Goal: Task Accomplishment & Management: Manage account settings

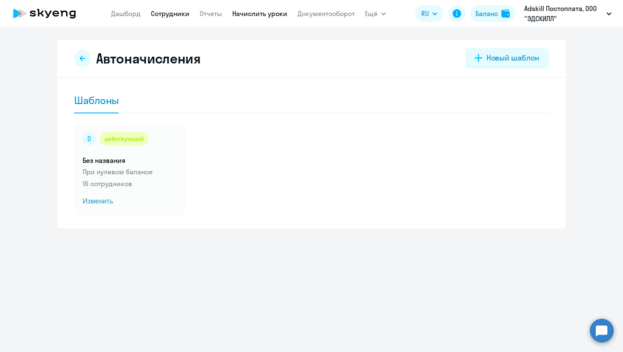
click at [177, 17] on link "Сотрудники" at bounding box center [170, 13] width 39 height 8
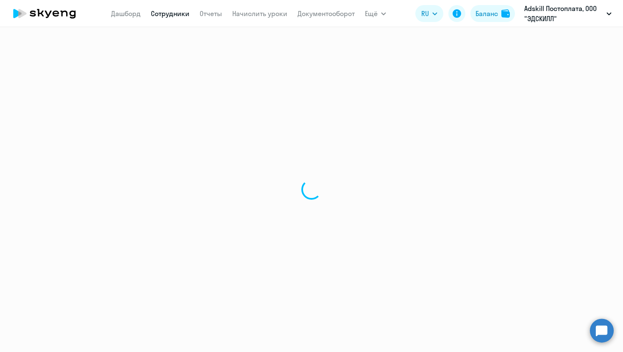
select select "30"
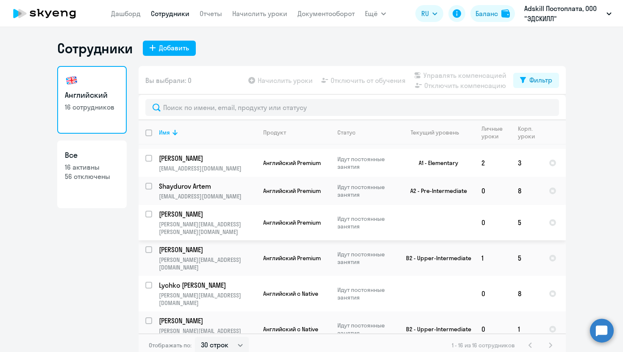
scroll to position [255, 0]
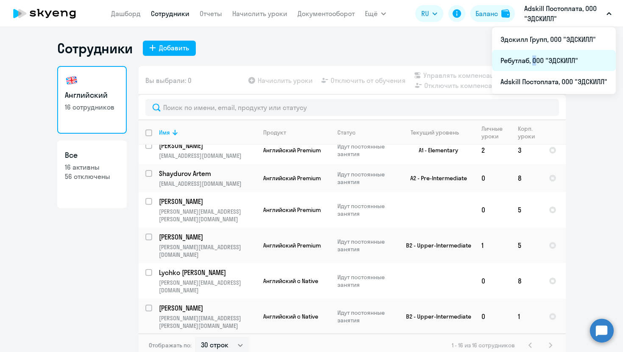
click at [531, 59] on li "Ребутлаб, ООО "ЭДСКИЛЛ"" at bounding box center [554, 60] width 124 height 21
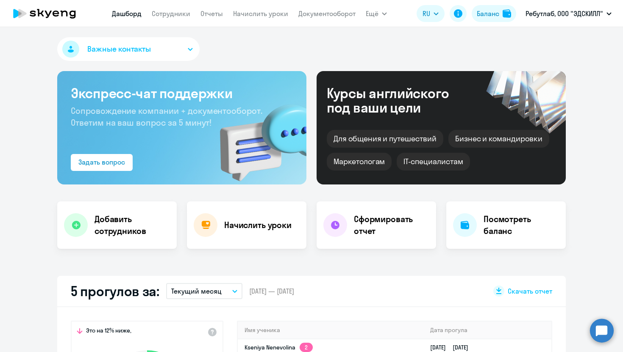
select select "30"
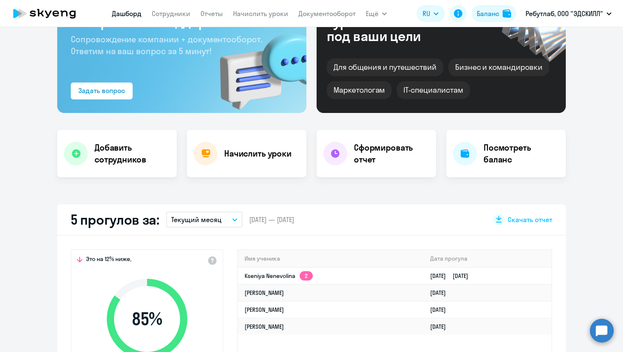
scroll to position [72, 0]
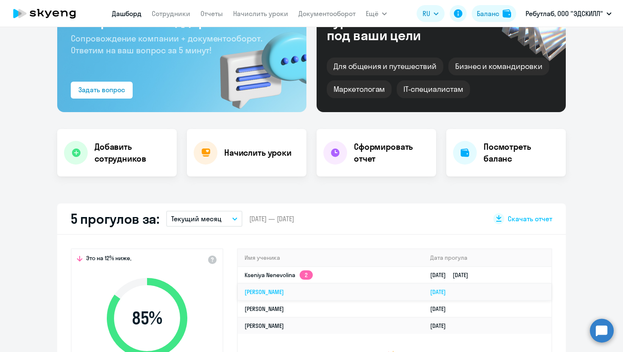
click at [273, 292] on link "[PERSON_NAME]" at bounding box center [263, 292] width 39 height 8
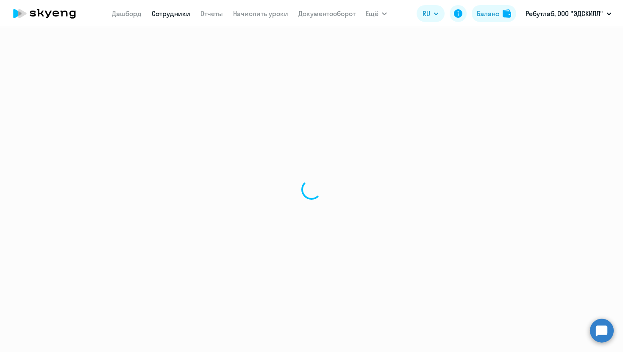
select select "english"
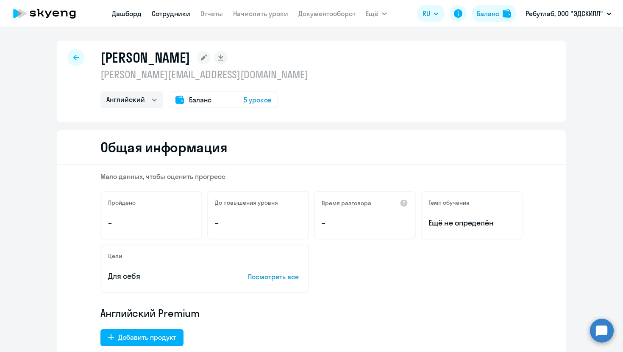
click at [133, 11] on link "Дашборд" at bounding box center [127, 13] width 30 height 8
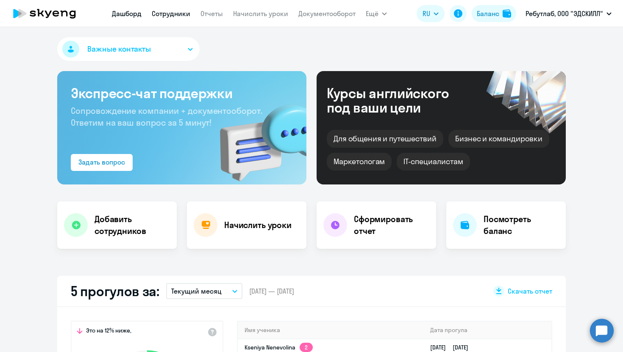
click at [169, 14] on link "Сотрудники" at bounding box center [171, 13] width 39 height 8
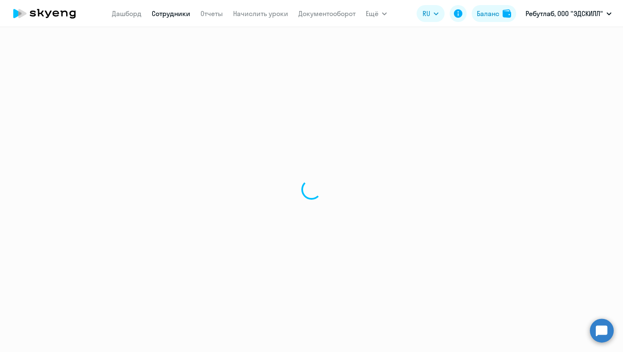
select select "30"
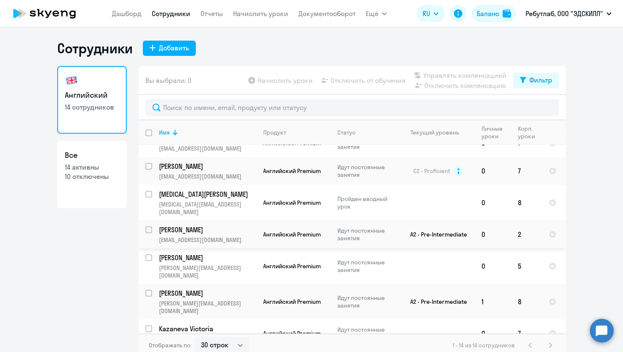
scroll to position [151, 0]
click at [148, 254] on input "select row 41051160" at bounding box center [153, 262] width 17 height 17
checkbox input "true"
click at [353, 78] on span "Отключить от обучения" at bounding box center [367, 80] width 75 height 10
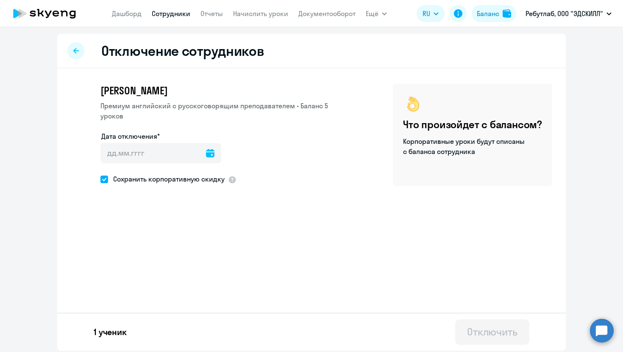
click at [206, 149] on icon at bounding box center [210, 153] width 8 height 8
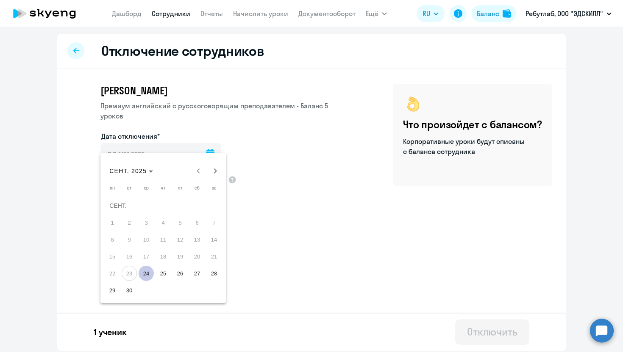
click at [145, 276] on span "24" at bounding box center [146, 273] width 15 height 15
type input "[DATE]"
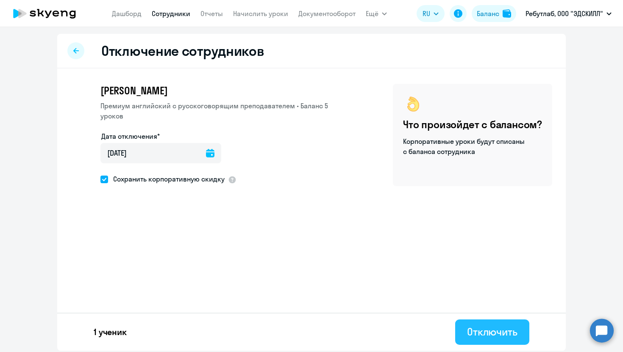
click at [501, 338] on div "Отключить" at bounding box center [492, 332] width 50 height 14
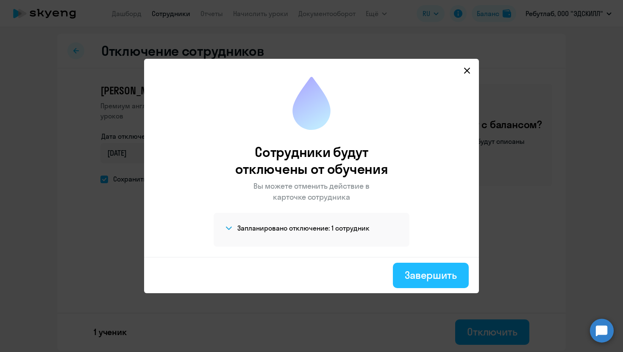
click at [409, 280] on div "Завершить" at bounding box center [431, 276] width 52 height 14
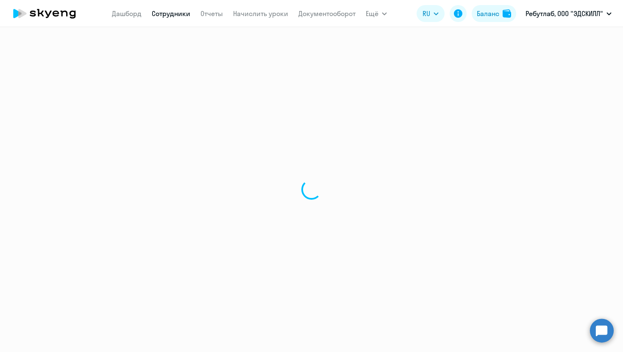
select select "30"
